Goal: Check status: Check status

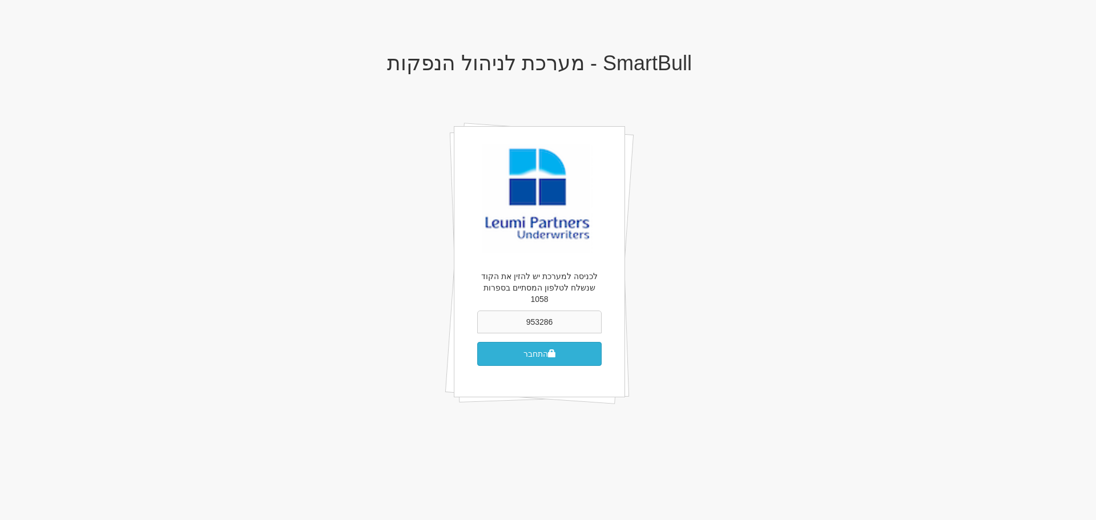
type input "953286"
click at [510, 342] on button "התחבר" at bounding box center [539, 354] width 124 height 24
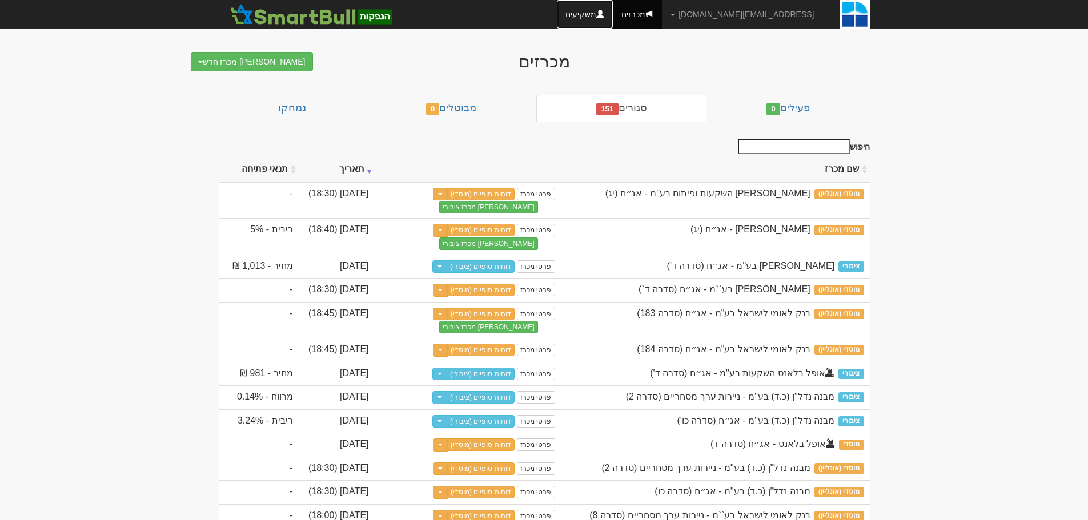
click at [607, 13] on link "משקיעים" at bounding box center [585, 14] width 56 height 29
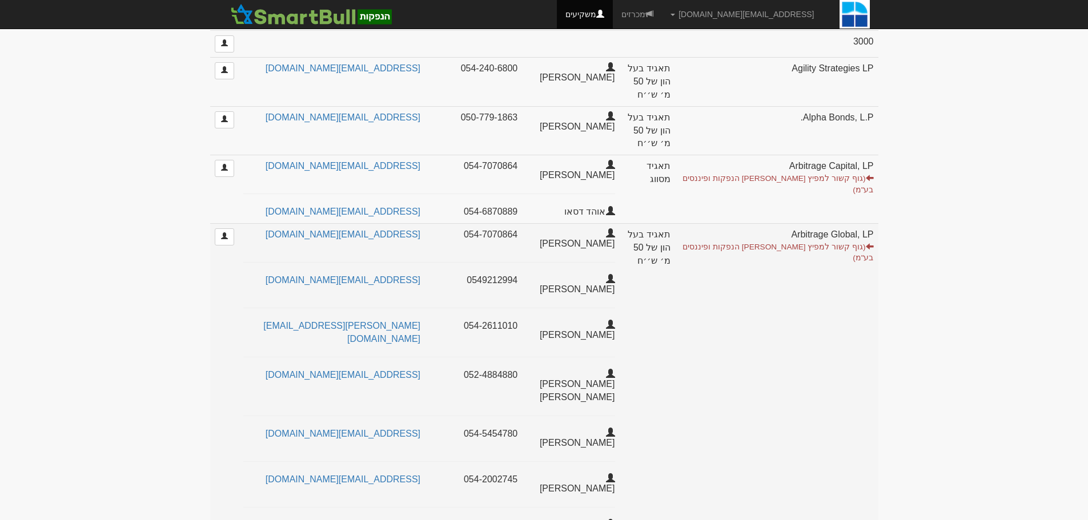
select select "25"
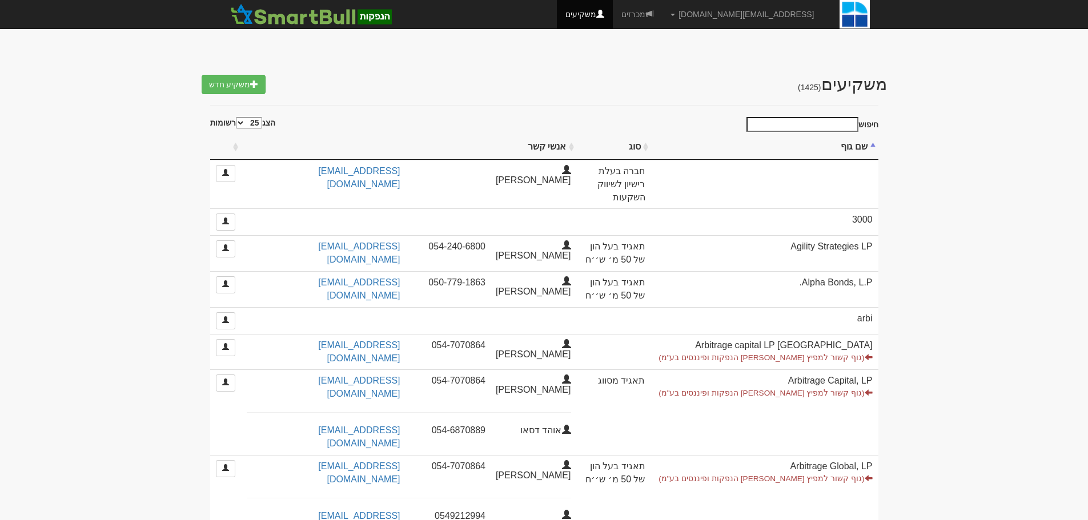
click at [825, 120] on input "חיפוש" at bounding box center [802, 124] width 112 height 15
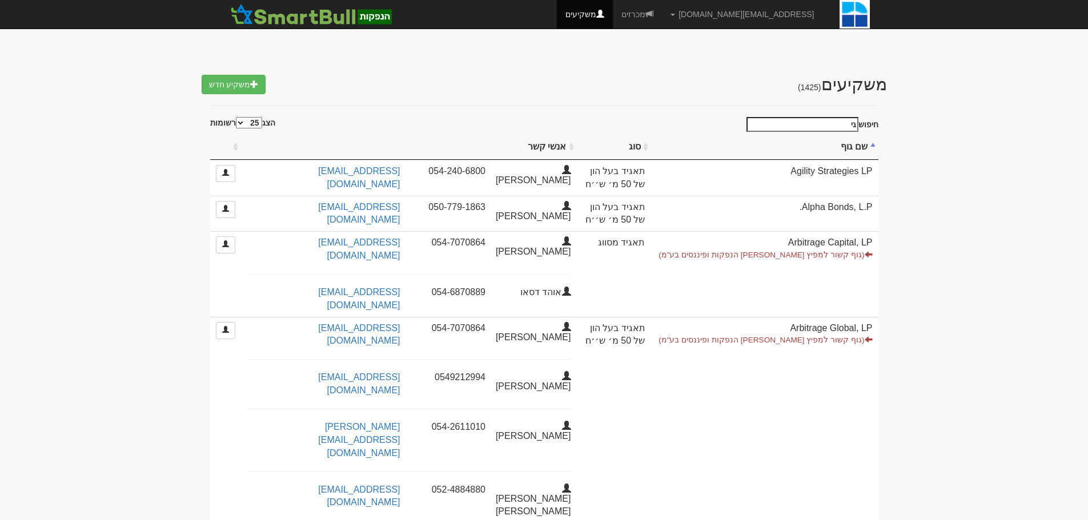
type input "ג"
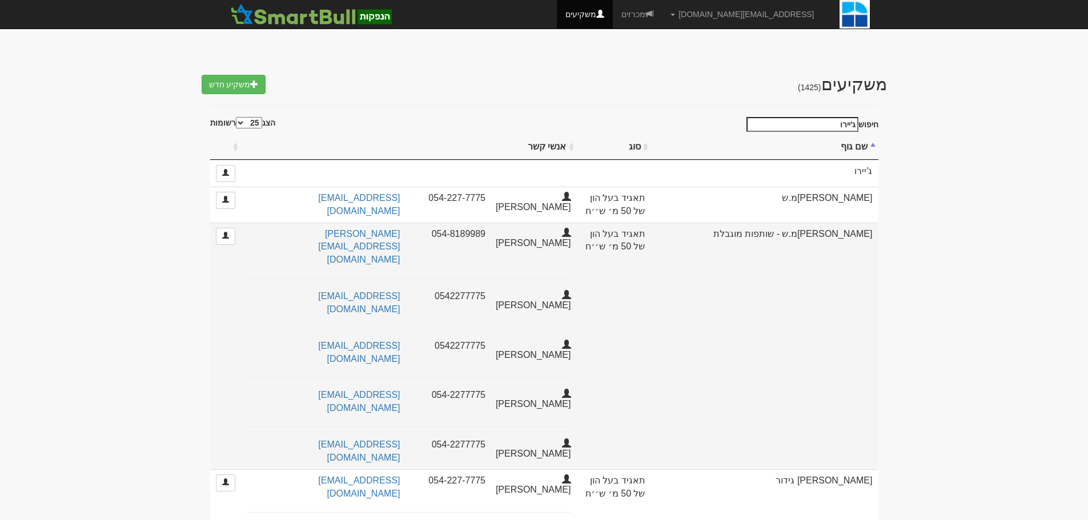
scroll to position [48, 0]
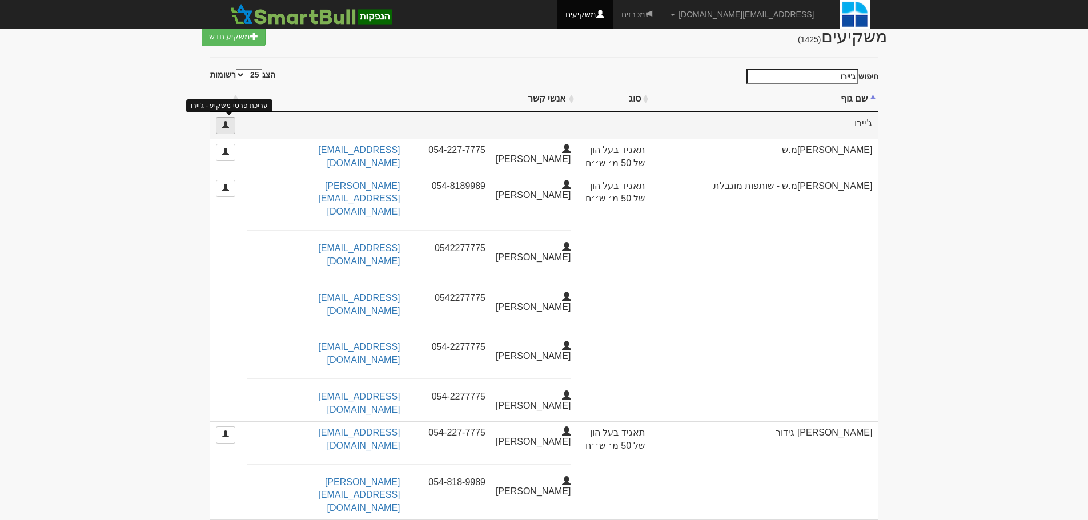
type input "ג'יירו"
click at [227, 122] on span at bounding box center [225, 124] width 7 height 7
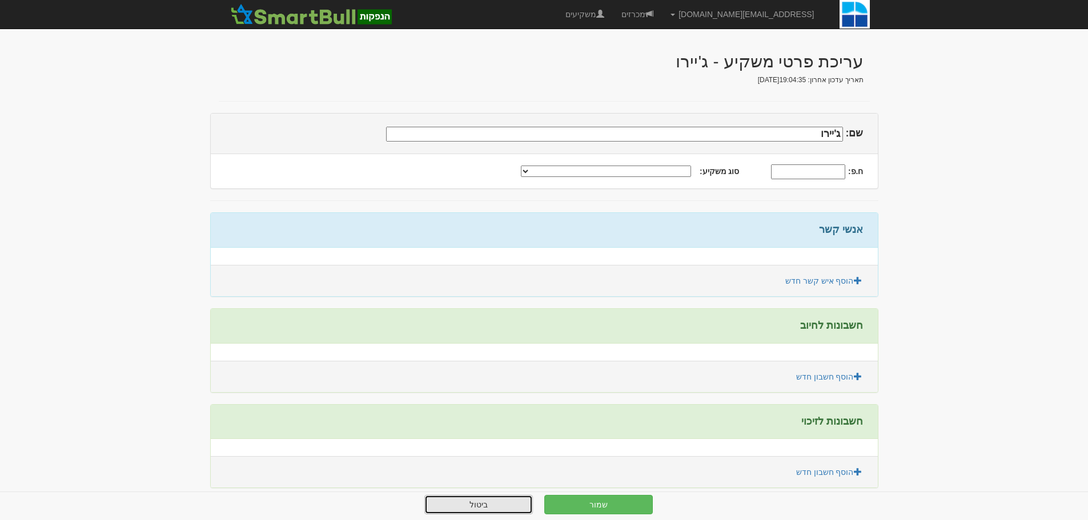
click at [505, 497] on link "ביטול" at bounding box center [478, 504] width 108 height 19
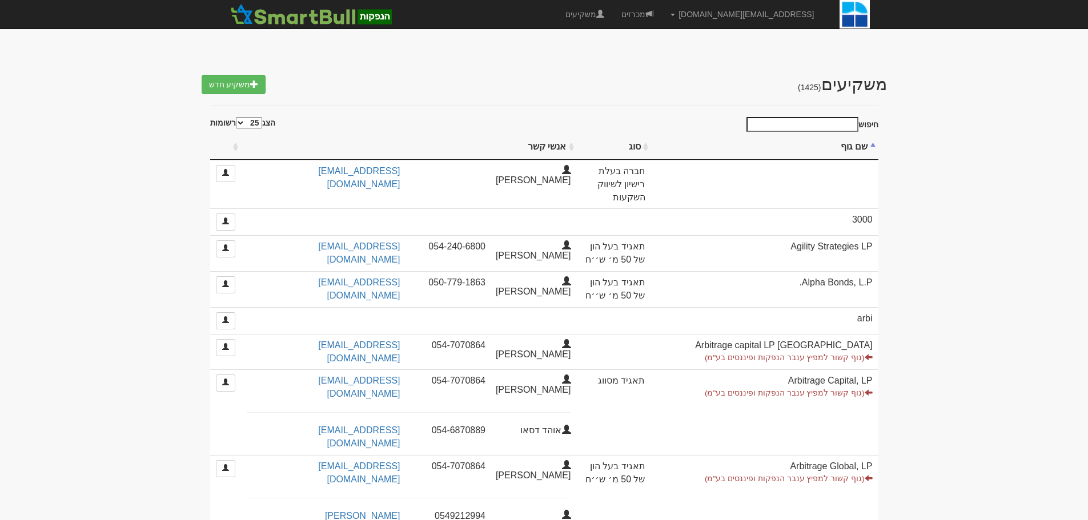
select select "25"
click at [662, 15] on link "מכרזים" at bounding box center [637, 14] width 49 height 29
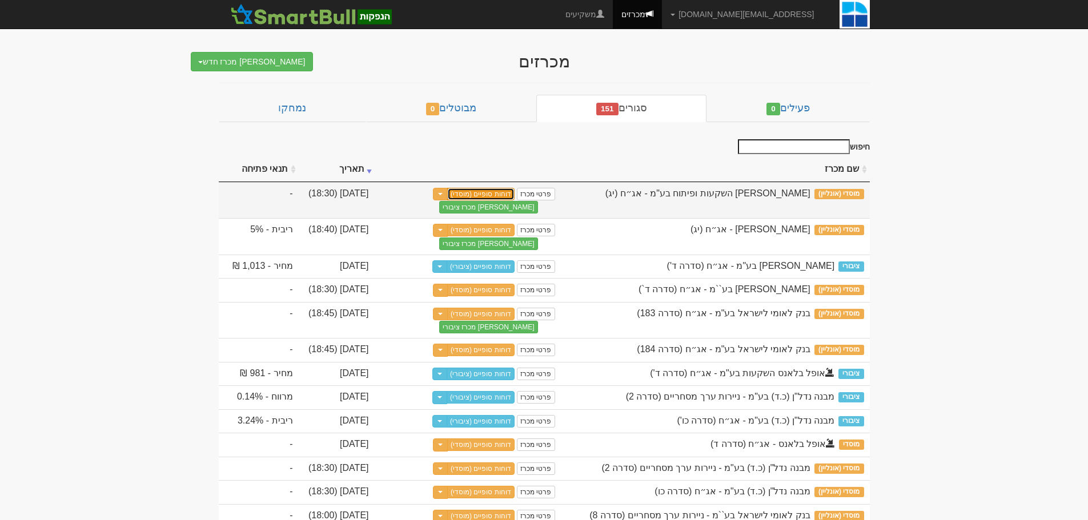
click at [486, 192] on link "דוחות סופיים (מוסדי)" at bounding box center [480, 194] width 67 height 13
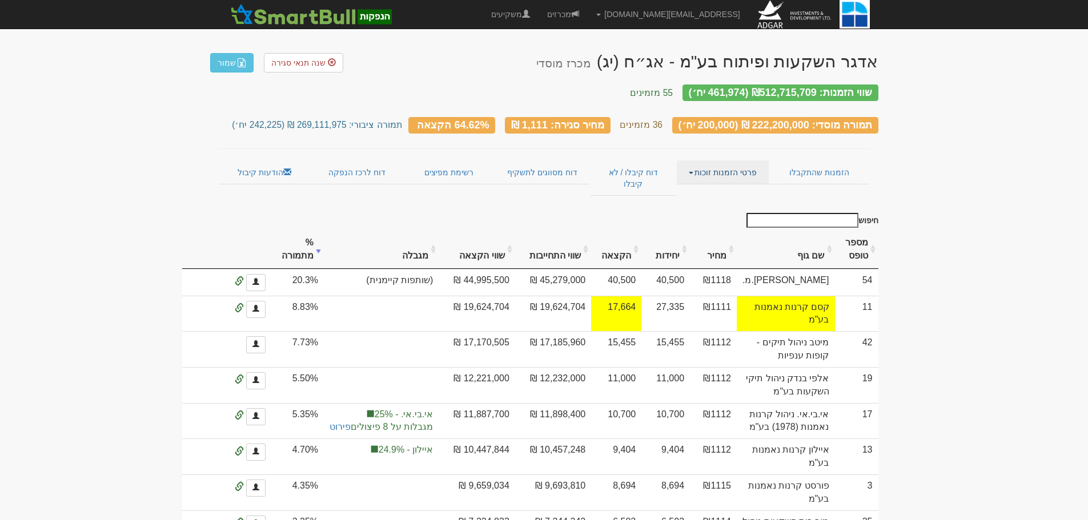
click at [697, 163] on link "פרטי הזמנות זוכות" at bounding box center [723, 172] width 92 height 24
click at [711, 187] on link "אנשי קשר וחשבונות" at bounding box center [723, 194] width 90 height 15
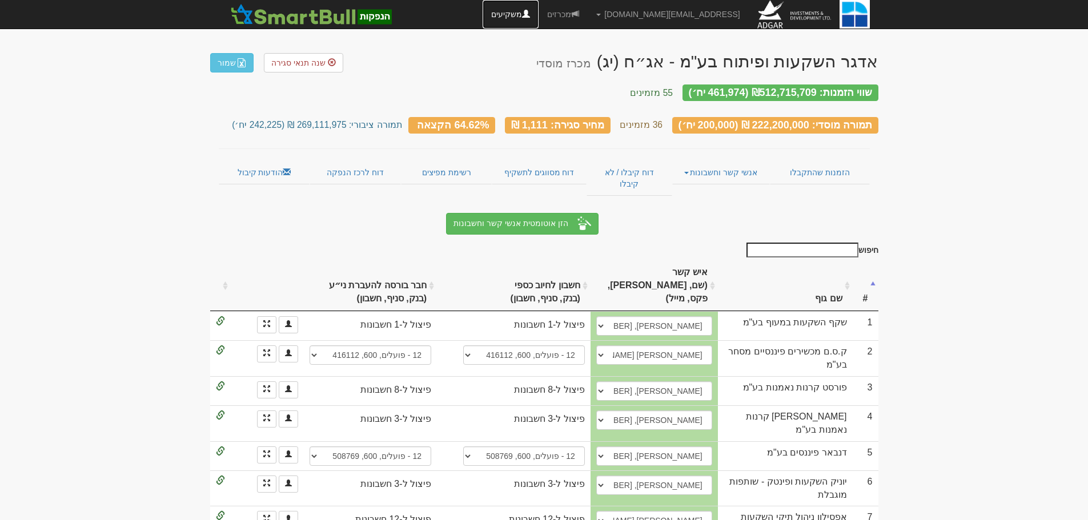
click at [530, 15] on link "משקיעים" at bounding box center [511, 14] width 56 height 29
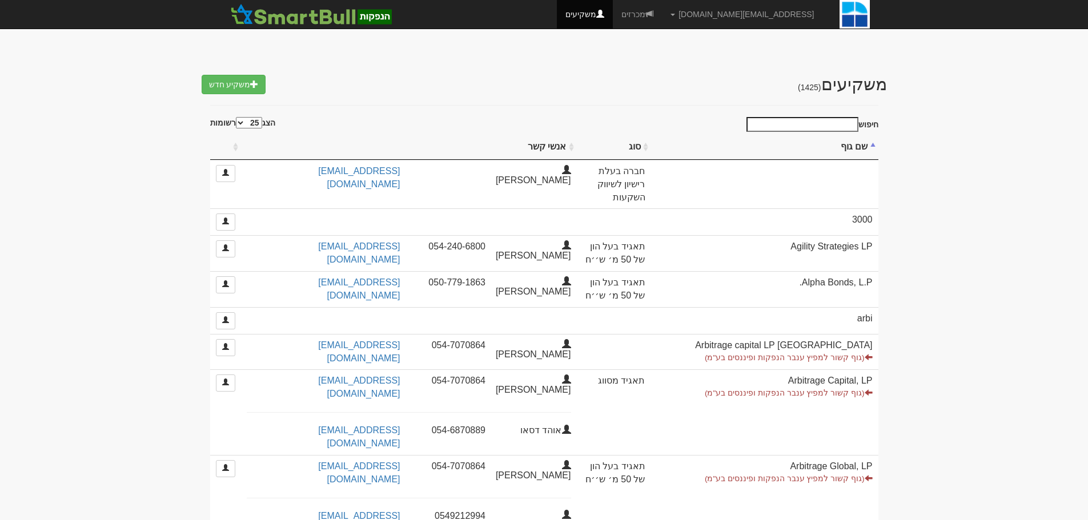
select select "25"
click at [814, 118] on input "חיפוש" at bounding box center [802, 124] width 112 height 15
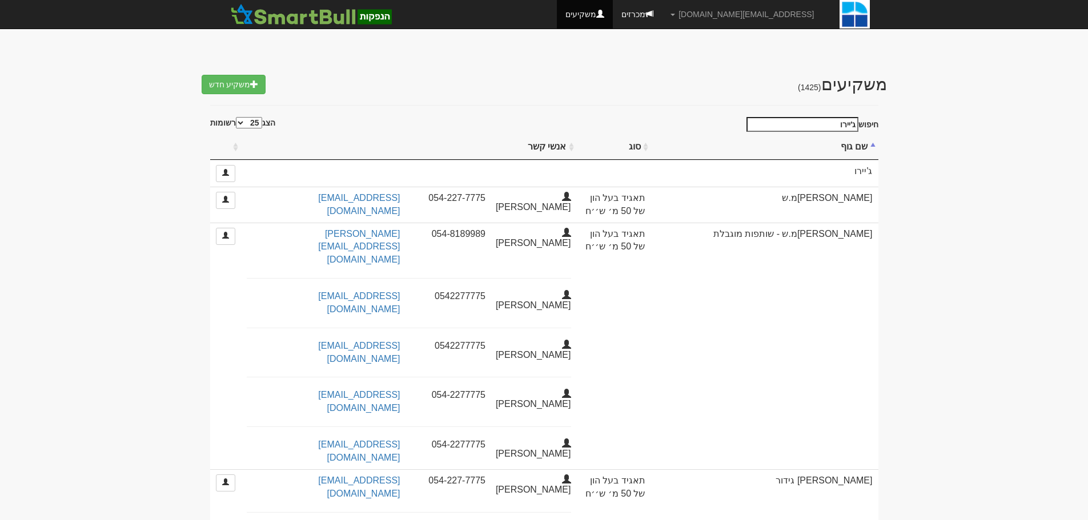
type input "ג'יירו"
click at [662, 15] on link "מכרזים" at bounding box center [637, 14] width 49 height 29
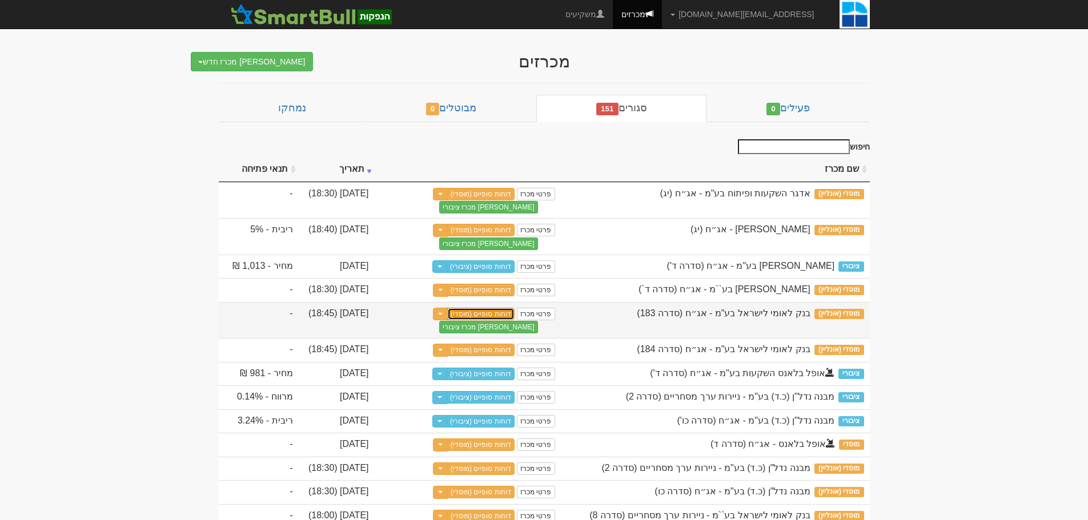
click at [498, 320] on link "דוחות סופיים (מוסדי)" at bounding box center [480, 314] width 67 height 13
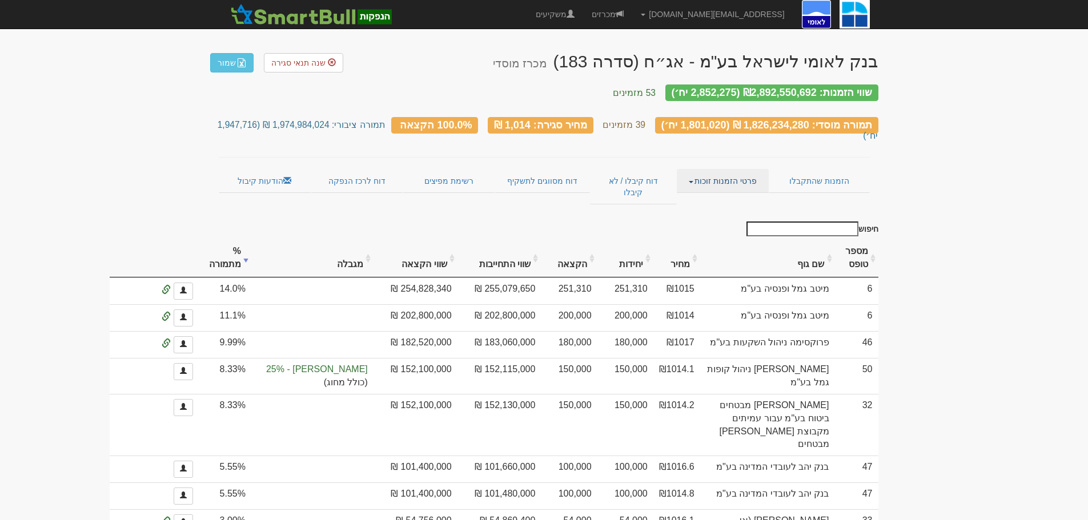
click at [705, 169] on link "פרטי הזמנות זוכות" at bounding box center [723, 181] width 92 height 24
click at [790, 169] on link "הזמנות שהתקבלו" at bounding box center [819, 181] width 100 height 24
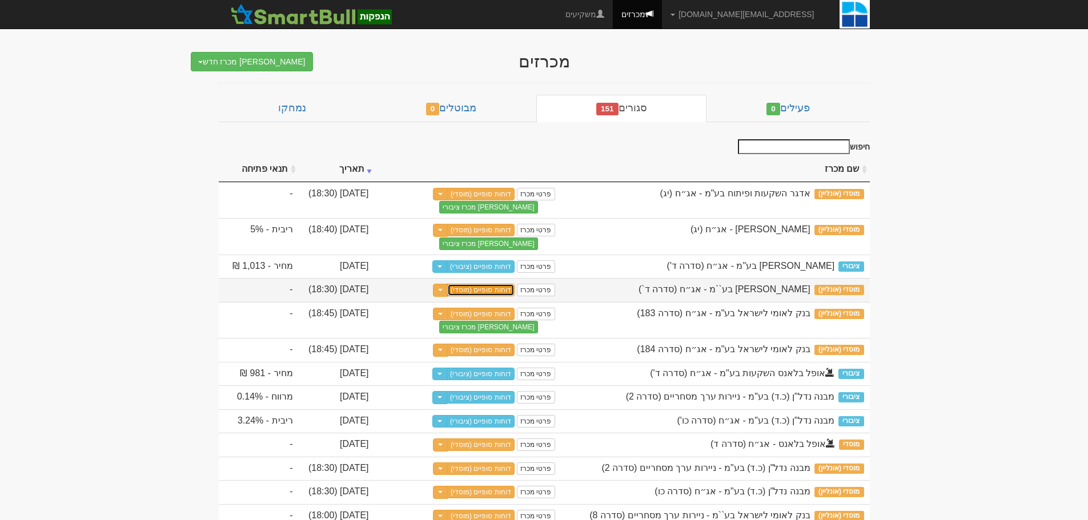
click at [501, 291] on link "דוחות סופיים (מוסדי)" at bounding box center [480, 290] width 67 height 13
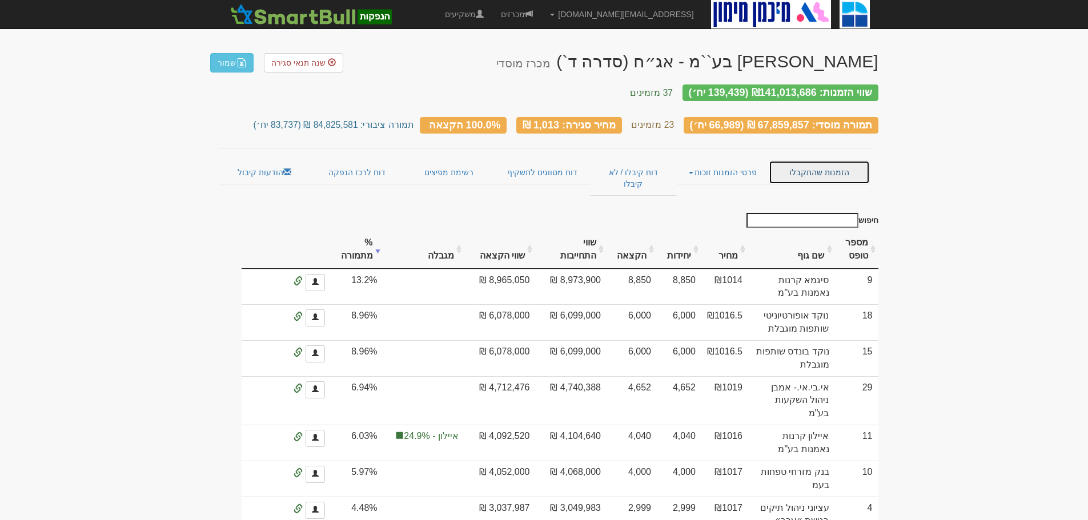
click at [811, 160] on link "הזמנות שהתקבלו" at bounding box center [819, 172] width 100 height 24
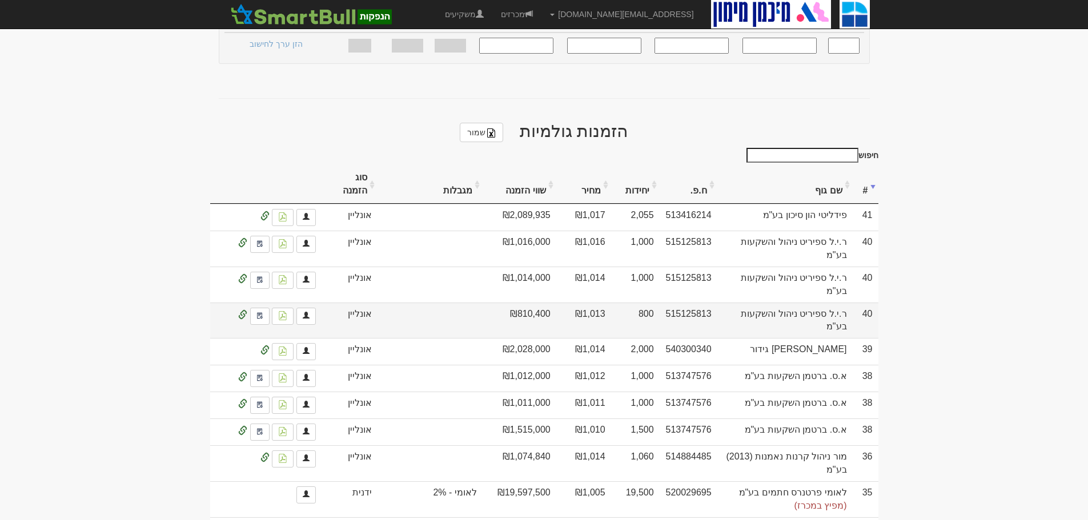
scroll to position [400, 0]
